Goal: Task Accomplishment & Management: Use online tool/utility

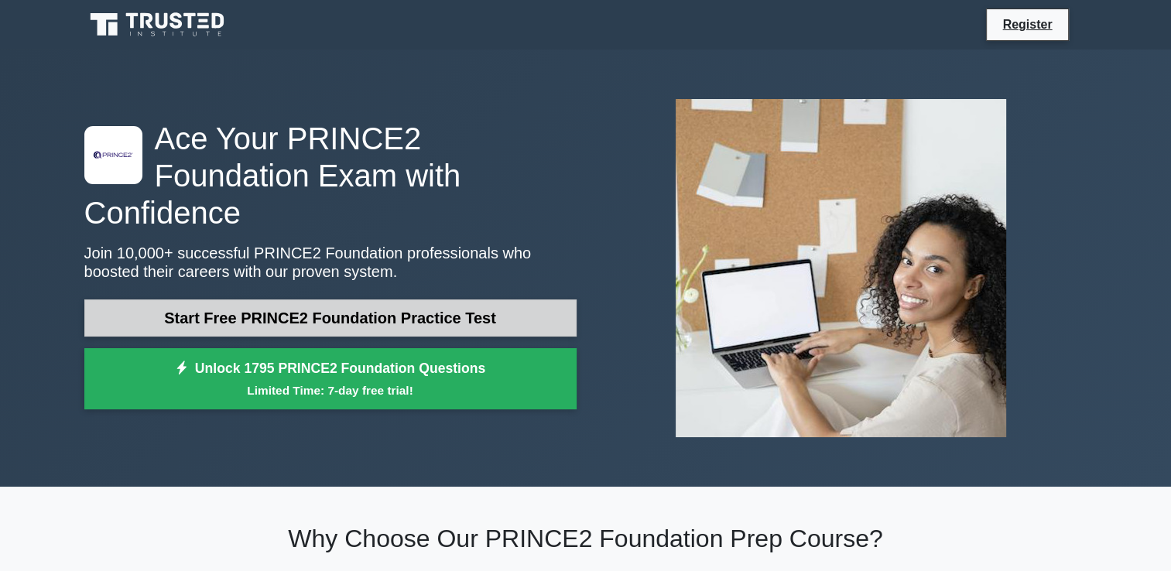
click at [279, 303] on link "Start Free PRINCE2 Foundation Practice Test" at bounding box center [330, 318] width 492 height 37
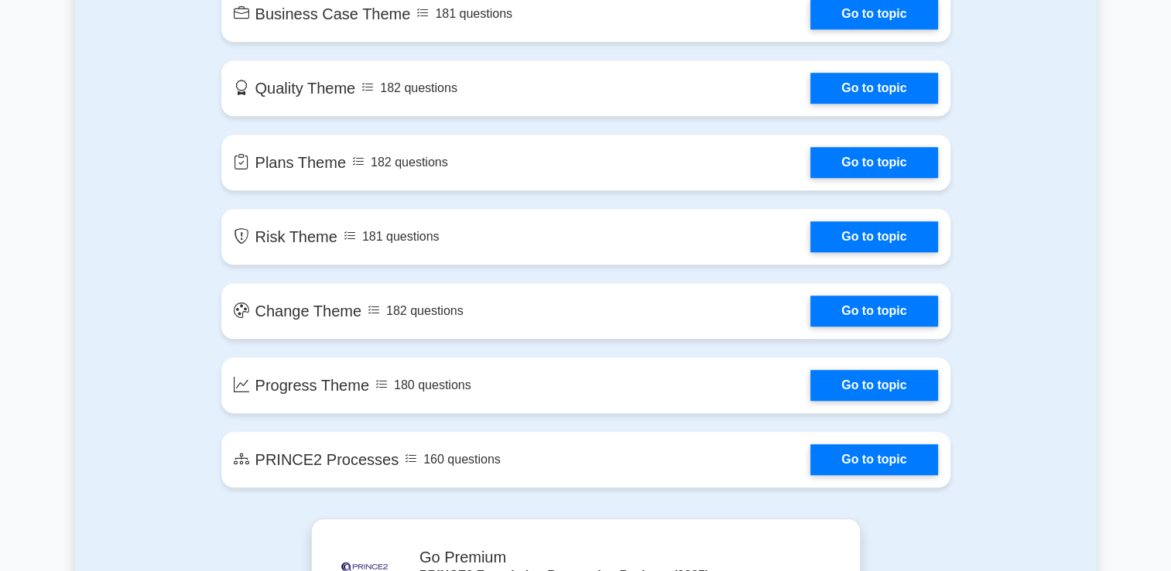
scroll to position [1164, 0]
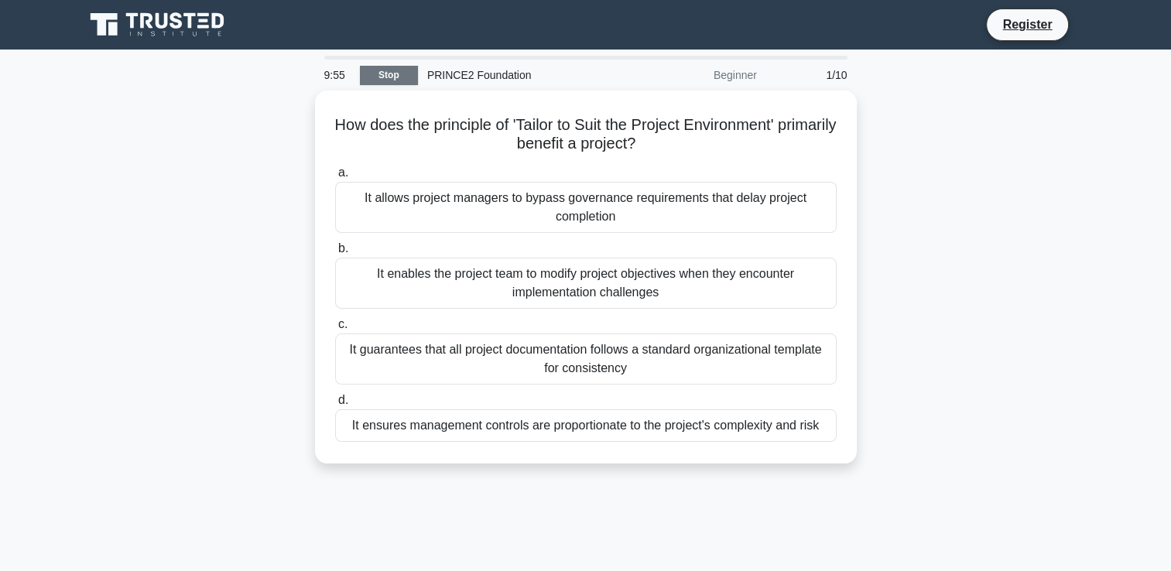
click at [385, 72] on link "Stop" at bounding box center [389, 75] width 58 height 19
